Goal: Browse casually: Explore the website without a specific task or goal

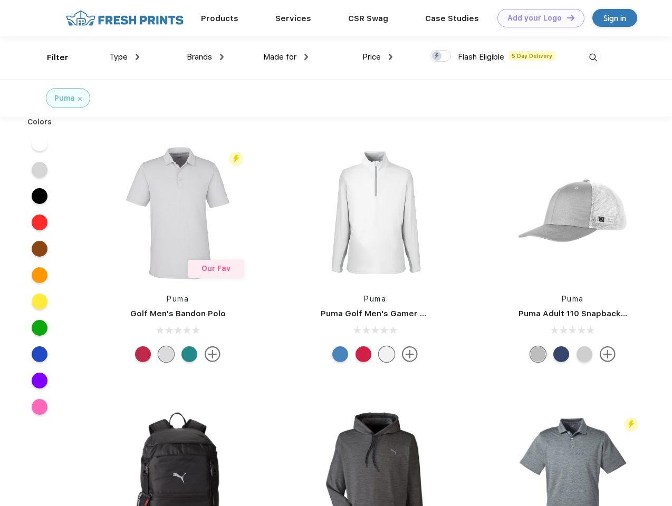
scroll to position [1, 0]
click at [537, 18] on link "Add your Logo Design Tool" at bounding box center [540, 18] width 87 height 18
click at [0, 0] on div "Design Tool" at bounding box center [0, 0] width 0 height 0
click at [566, 17] on link "Add your Logo Design Tool" at bounding box center [540, 18] width 87 height 18
click at [51, 57] on div "Filter" at bounding box center [58, 58] width 22 height 12
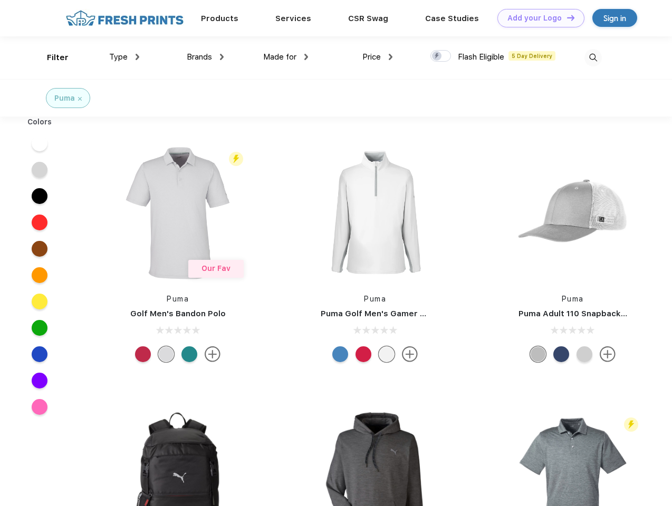
click at [124, 57] on span "Type" at bounding box center [118, 56] width 18 height 9
click at [205, 57] on span "Brands" at bounding box center [199, 56] width 25 height 9
click at [286, 57] on span "Made for" at bounding box center [279, 56] width 33 height 9
click at [377, 57] on span "Price" at bounding box center [371, 56] width 18 height 9
click at [441, 56] on div at bounding box center [440, 56] width 21 height 12
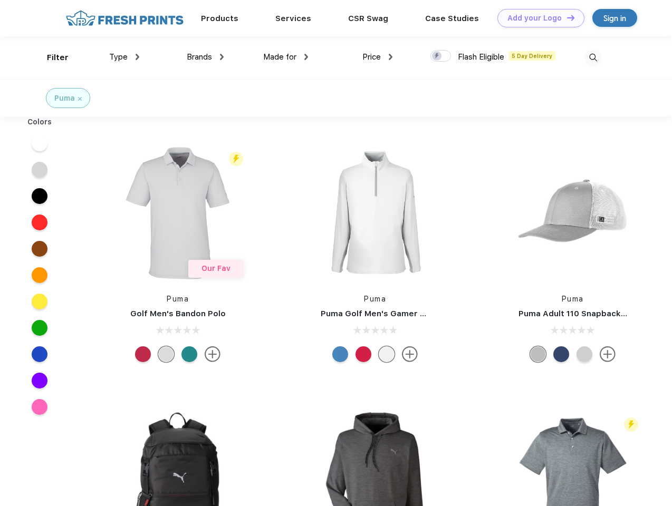
click at [437, 56] on input "checkbox" at bounding box center [433, 53] width 7 height 7
click at [593, 57] on img at bounding box center [592, 57] width 17 height 17
